Goal: Find specific page/section: Find specific page/section

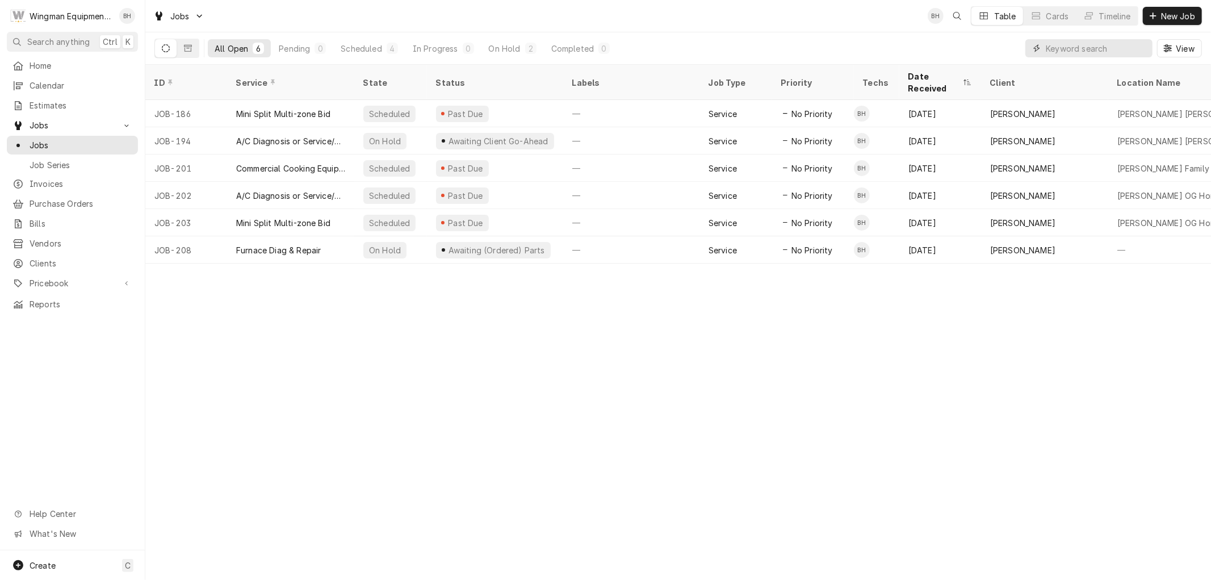
click at [1046, 44] on input "Dynamic Content Wrapper" at bounding box center [1096, 48] width 101 height 18
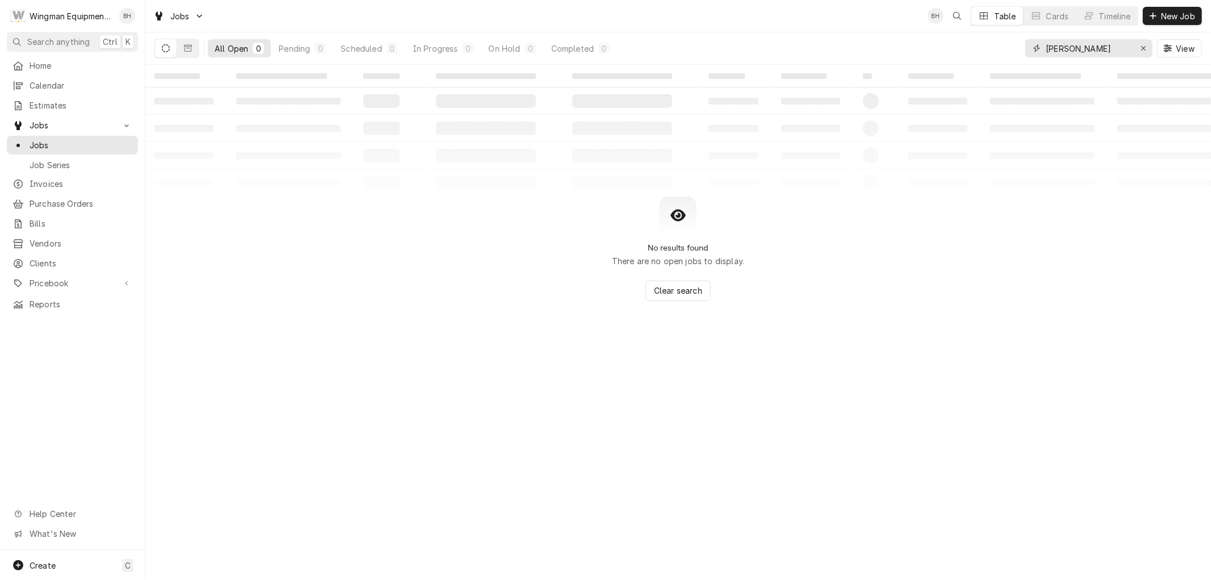
type input "vogan"
click at [170, 45] on button "Dynamic Content Wrapper" at bounding box center [166, 48] width 22 height 18
click at [184, 48] on icon "Dynamic Content Wrapper" at bounding box center [188, 48] width 8 height 7
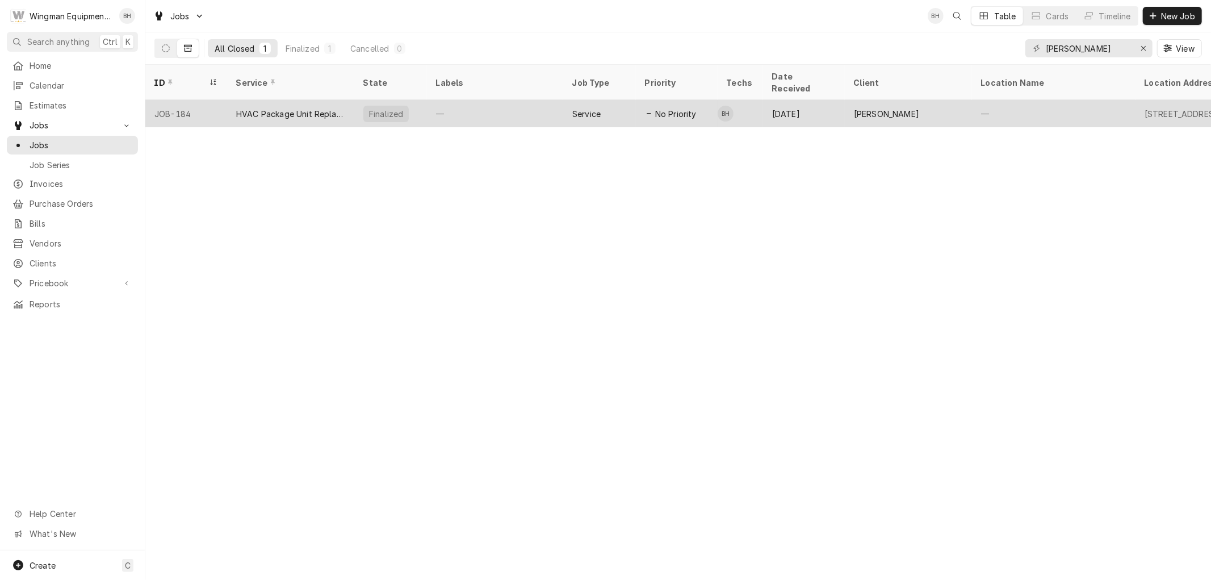
click at [284, 108] on div "HVAC Package Unit Replacement" at bounding box center [290, 114] width 109 height 12
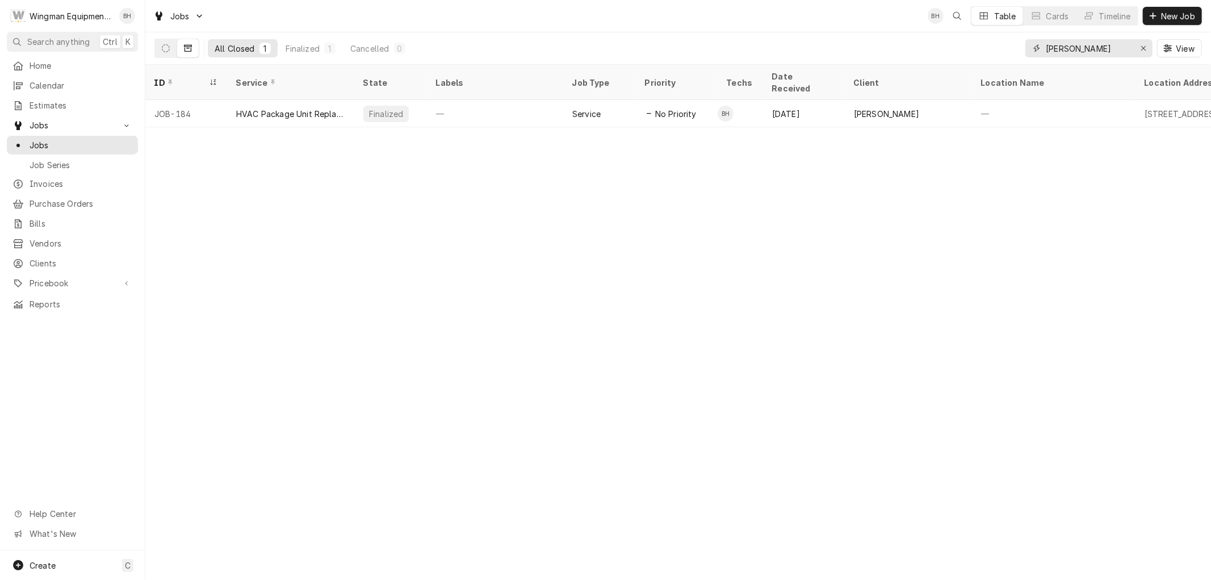
drag, startPoint x: 1082, startPoint y: 53, endPoint x: 992, endPoint y: 55, distance: 90.3
click at [992, 55] on div "All Closed 1 Finalized 1 Cancelled 0 vogan View" at bounding box center [677, 48] width 1047 height 32
type input "m"
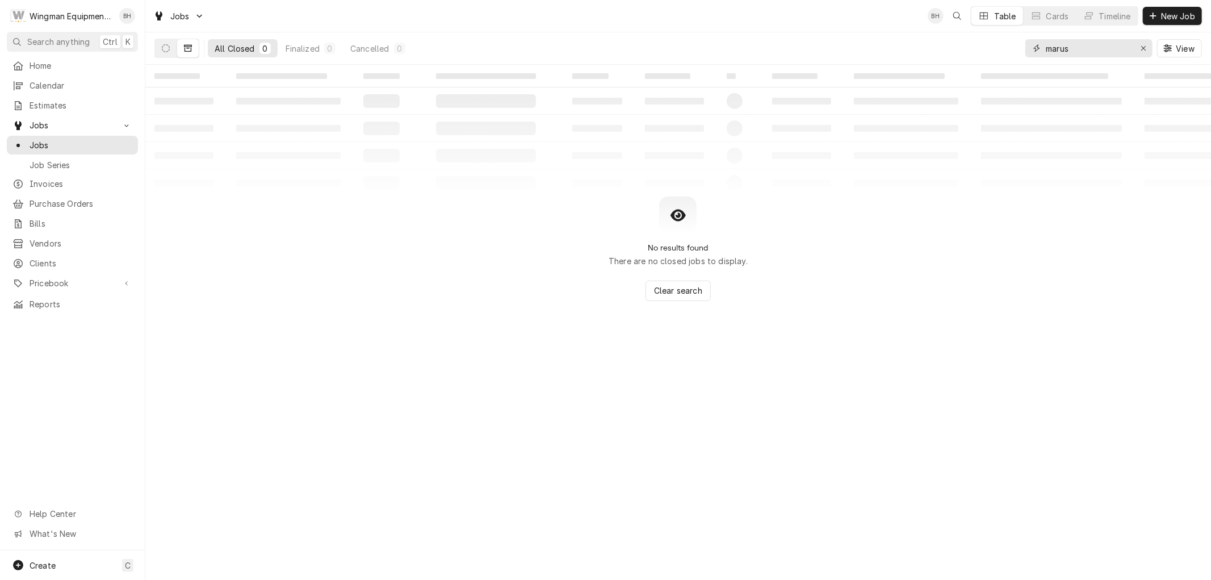
click at [1060, 45] on input "marus" at bounding box center [1088, 48] width 85 height 18
click at [1085, 48] on input "marcus" at bounding box center [1088, 48] width 85 height 18
click at [167, 52] on button "Dynamic Content Wrapper" at bounding box center [166, 48] width 22 height 18
click at [192, 46] on button "Dynamic Content Wrapper" at bounding box center [188, 48] width 22 height 18
drag, startPoint x: 1081, startPoint y: 50, endPoint x: 1074, endPoint y: 50, distance: 6.2
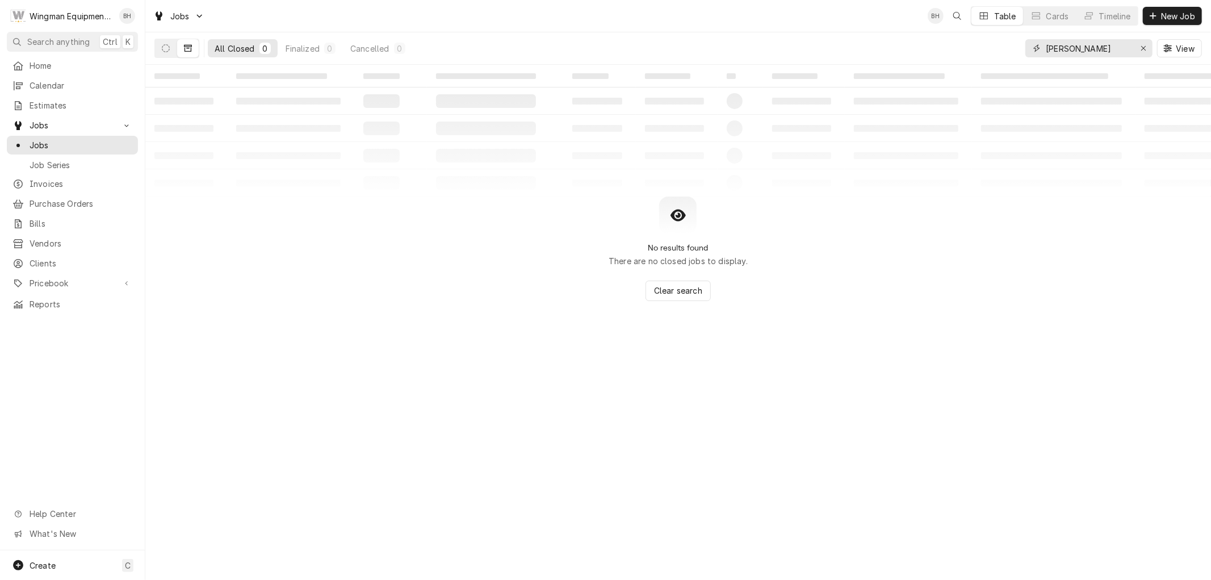
click at [1074, 50] on input "marcus" at bounding box center [1088, 48] width 85 height 18
drag, startPoint x: 1080, startPoint y: 51, endPoint x: 1008, endPoint y: 53, distance: 72.1
click at [1008, 53] on div "All Closed 0 Finalized 0 Cancelled 0 marcus View" at bounding box center [677, 48] width 1047 height 32
type input "roberts"
click at [166, 43] on button "Dynamic Content Wrapper" at bounding box center [166, 48] width 22 height 18
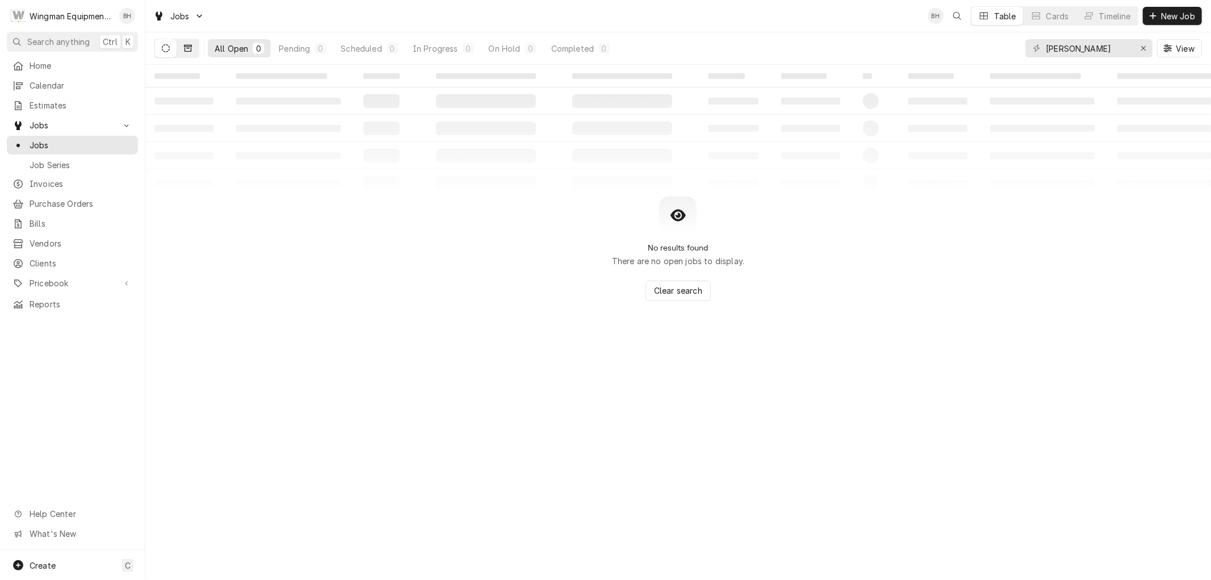
click at [184, 51] on icon "Dynamic Content Wrapper" at bounding box center [188, 48] width 8 height 7
click at [162, 53] on button "Dynamic Content Wrapper" at bounding box center [166, 48] width 22 height 18
click at [1141, 47] on icon "Erase input" at bounding box center [1143, 48] width 6 height 8
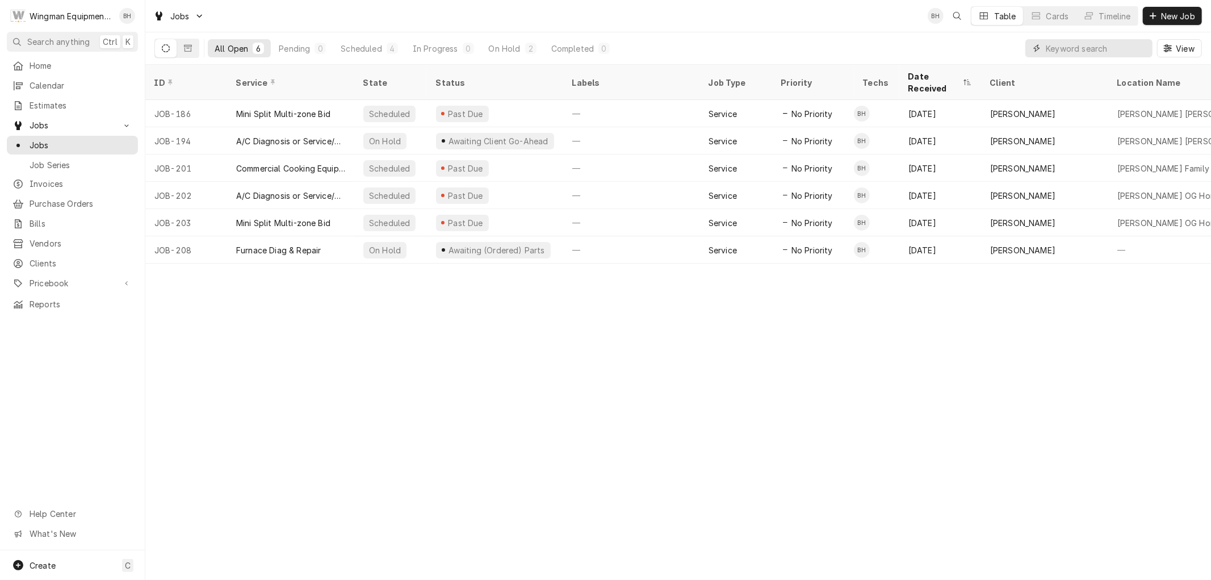
paste input "1508 Merzville Rd"
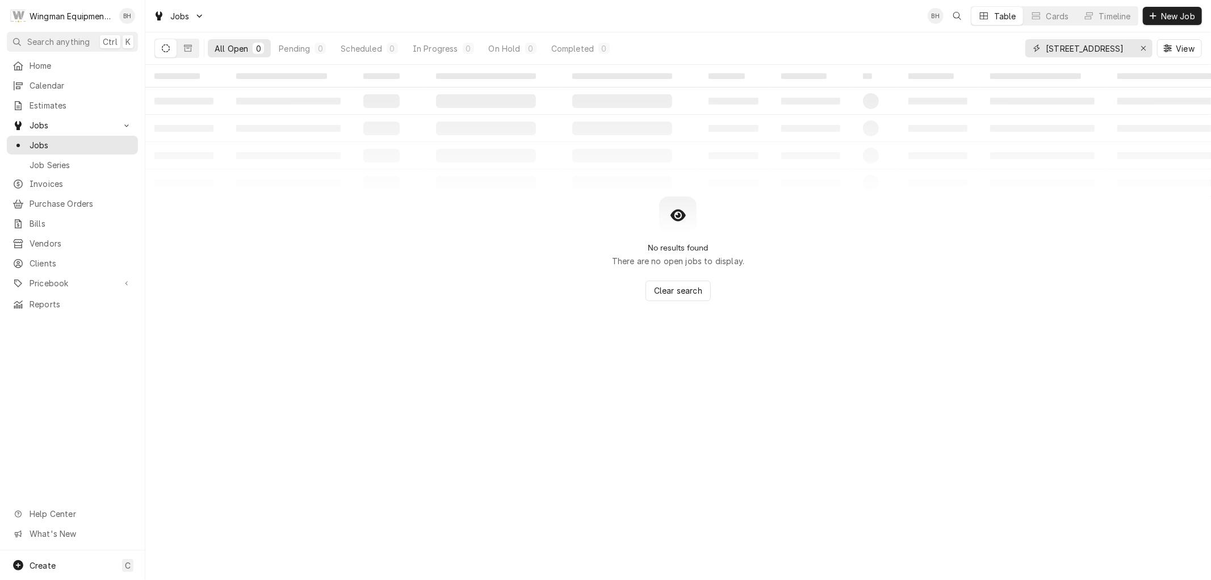
type input "1508 Merzville Rd"
click at [162, 49] on icon "Dynamic Content Wrapper" at bounding box center [166, 48] width 8 height 8
click at [188, 49] on icon "Dynamic Content Wrapper" at bounding box center [188, 48] width 8 height 8
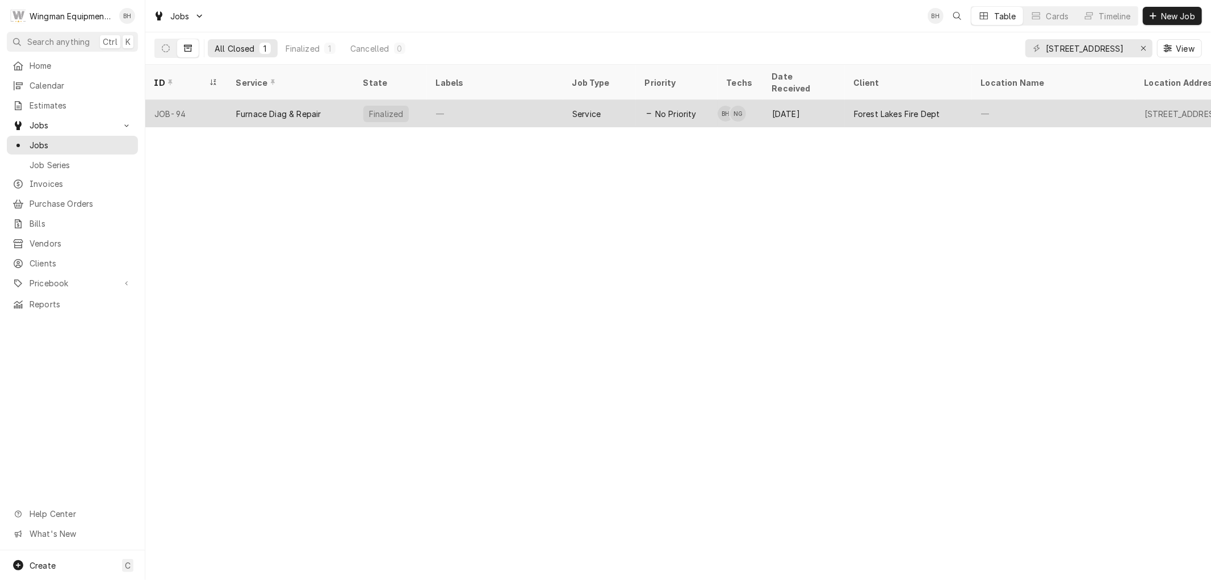
click at [270, 108] on div "Furnace Diag & Repair" at bounding box center [278, 114] width 85 height 12
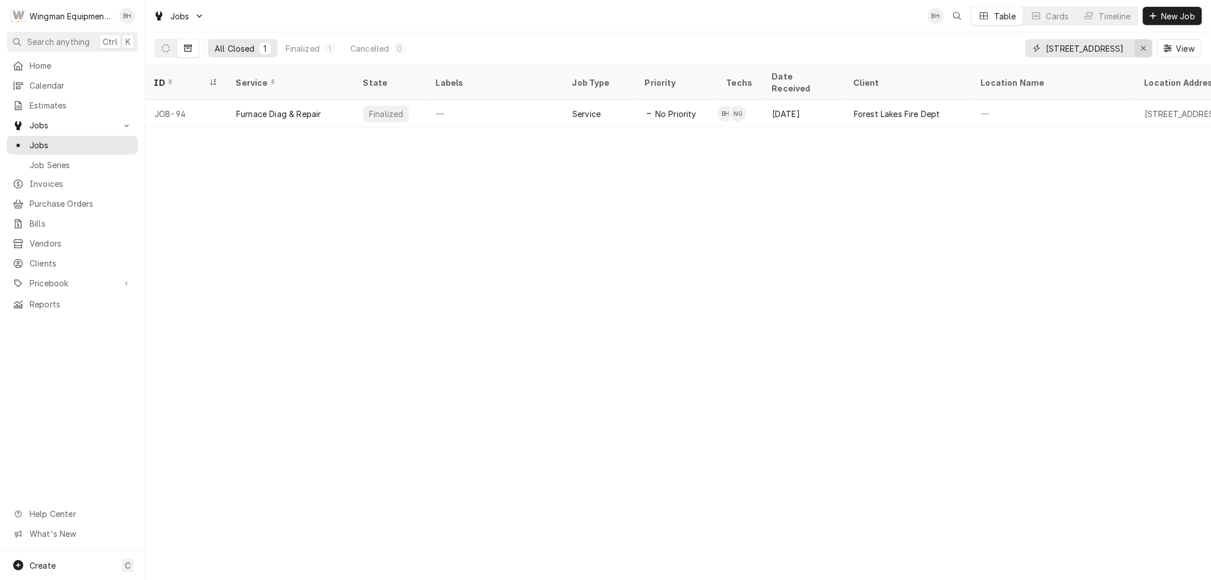
click at [1144, 49] on icon "Erase input" at bounding box center [1143, 48] width 6 height 8
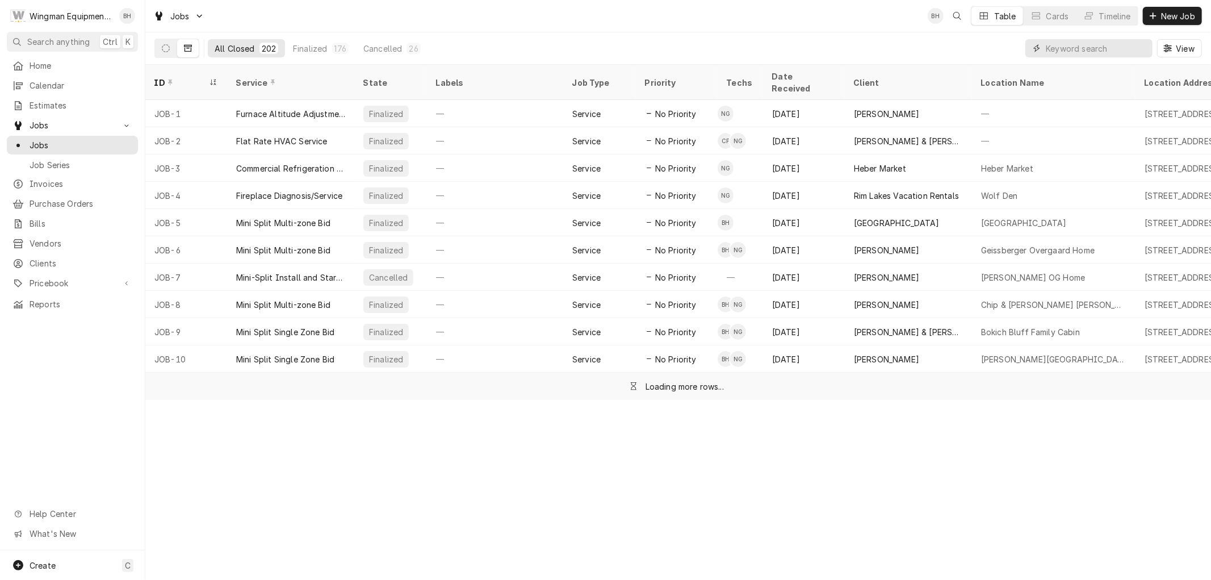
paste input "1835 Az-260"
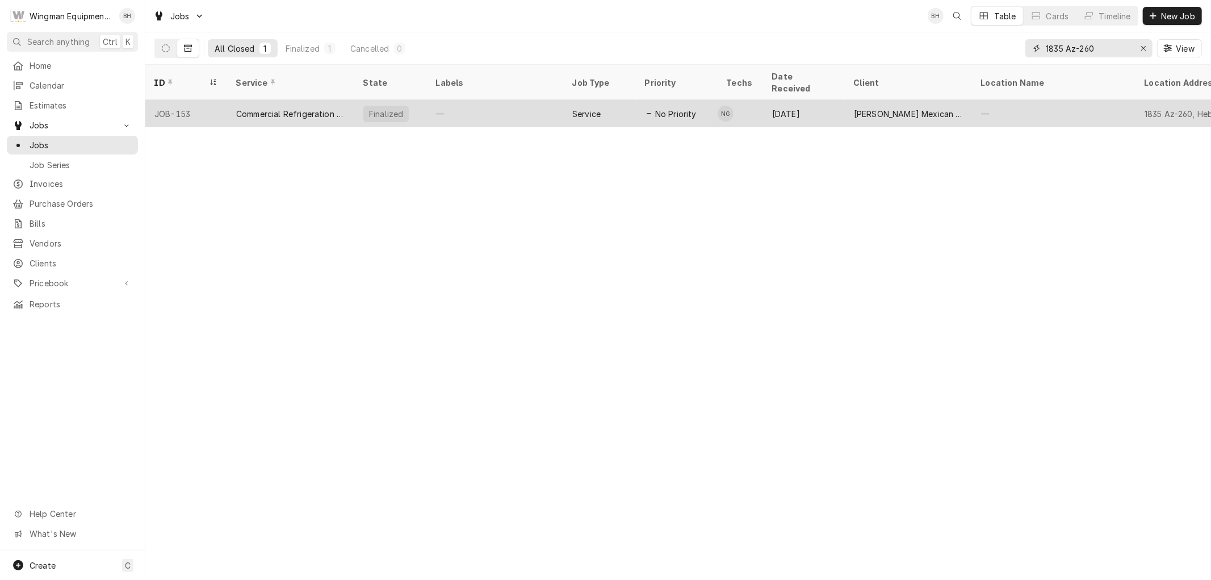
type input "1835 Az-260"
click at [538, 100] on div "—" at bounding box center [495, 113] width 136 height 27
